Goal: Task Accomplishment & Management: Manage account settings

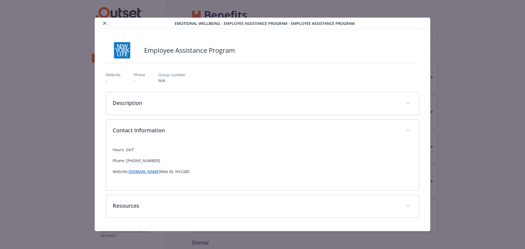
scroll to position [958, 0]
click at [103, 24] on button "close" at bounding box center [105, 23] width 7 height 7
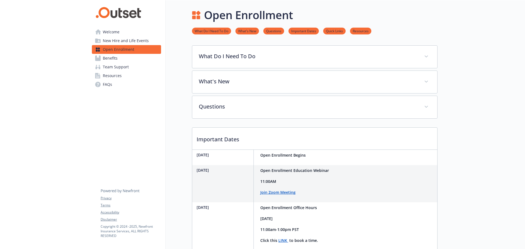
scroll to position [202, 0]
